Goal: Find specific fact: Find specific fact

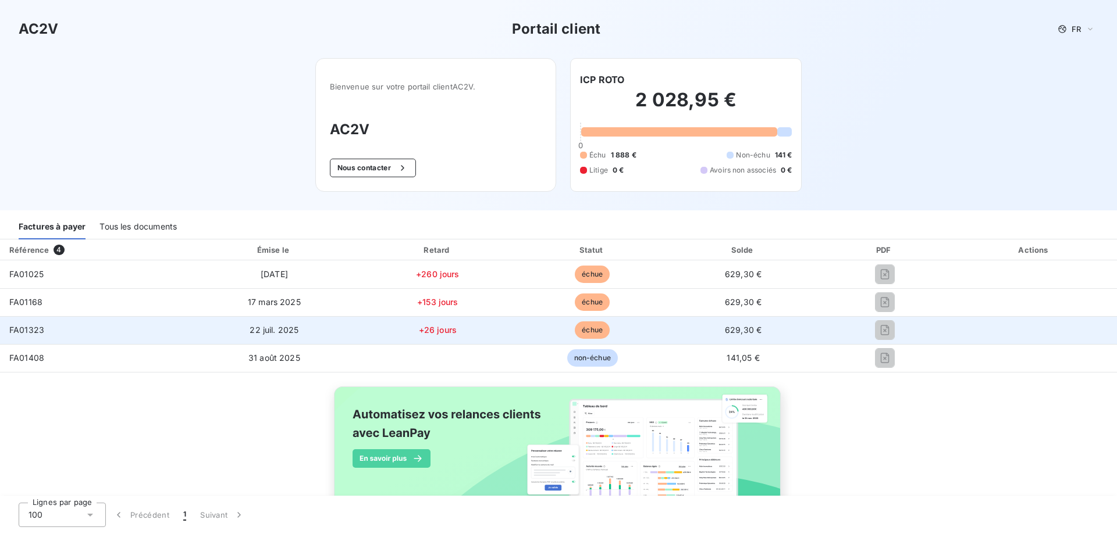
click at [735, 335] on td "629,30 €" at bounding box center [743, 330] width 149 height 28
drag, startPoint x: 47, startPoint y: 333, endPoint x: 6, endPoint y: 330, distance: 40.8
click at [6, 330] on td "FA01323" at bounding box center [94, 330] width 189 height 28
copy span "FA01323"
